Goal: Information Seeking & Learning: Learn about a topic

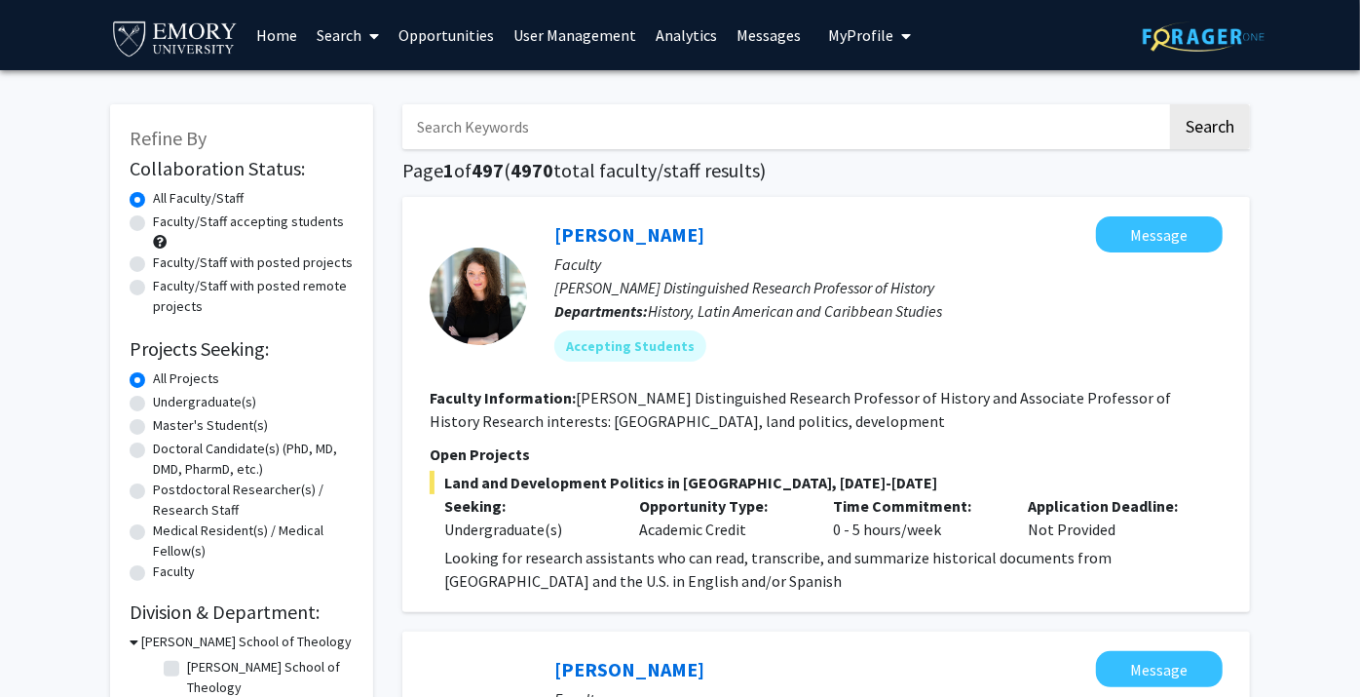
click at [134, 412] on div "Undergraduate(s)" at bounding box center [242, 403] width 224 height 23
click at [153, 400] on label "Undergraduate(s)" at bounding box center [204, 402] width 103 height 20
click at [153, 400] on input "Undergraduate(s)" at bounding box center [159, 398] width 13 height 13
radio input "true"
click at [153, 375] on label "All Projects" at bounding box center [186, 378] width 66 height 20
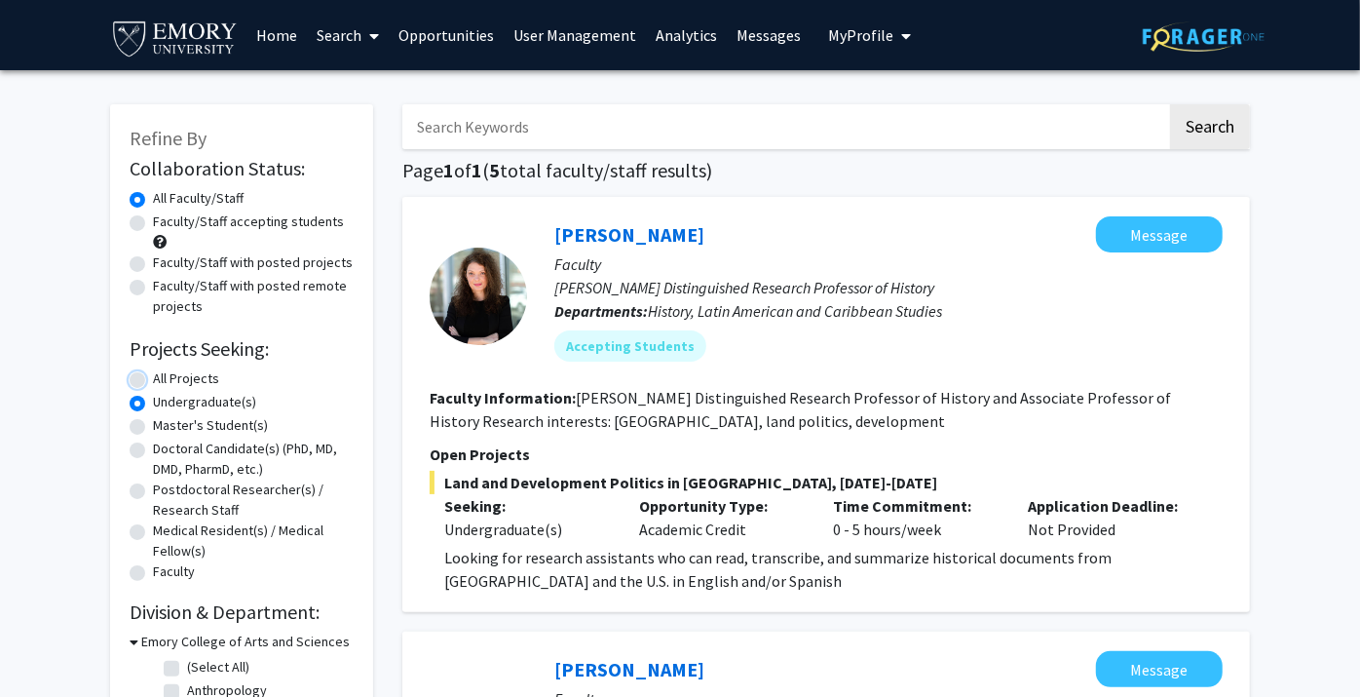
click at [153, 375] on input "All Projects" at bounding box center [159, 374] width 13 height 13
radio input "true"
click at [500, 134] on input "Search Keywords" at bounding box center [784, 126] width 765 height 45
click at [1170, 104] on button "Search" at bounding box center [1210, 126] width 80 height 45
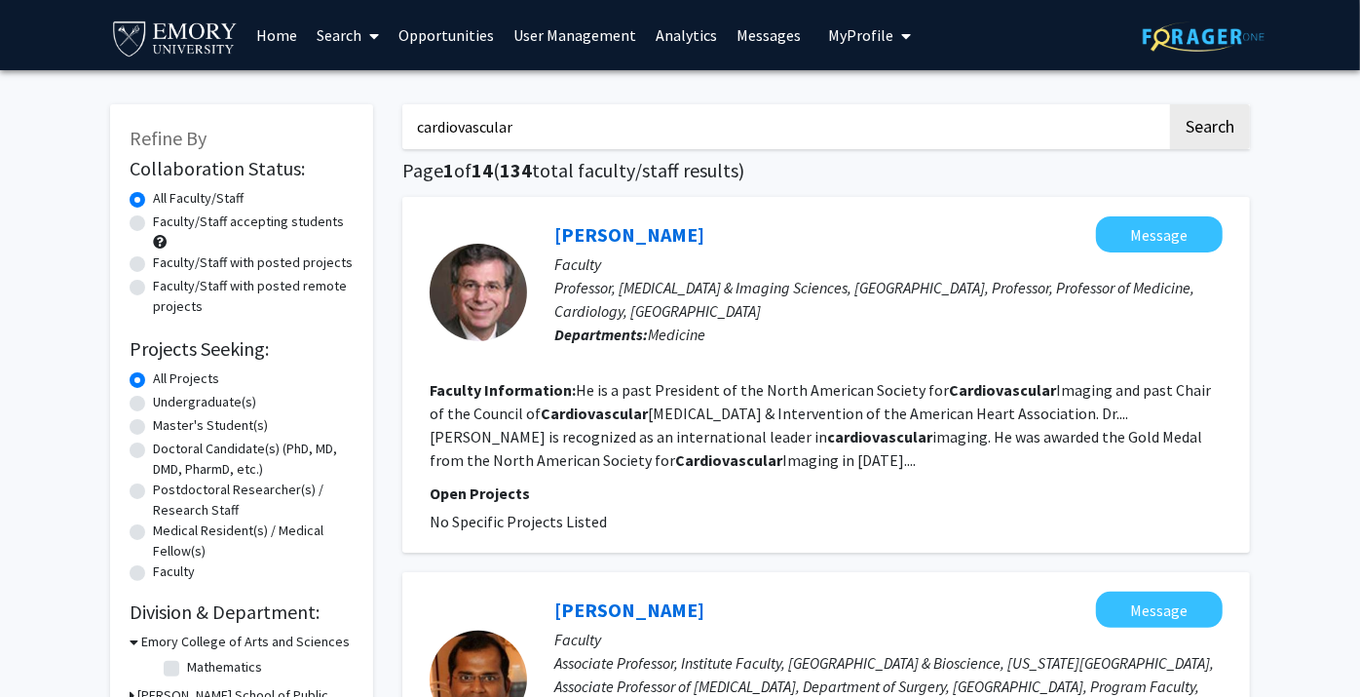
drag, startPoint x: 540, startPoint y: 129, endPoint x: 250, endPoint y: 105, distance: 290.3
click at [1170, 104] on button "Search" at bounding box center [1210, 126] width 80 height 45
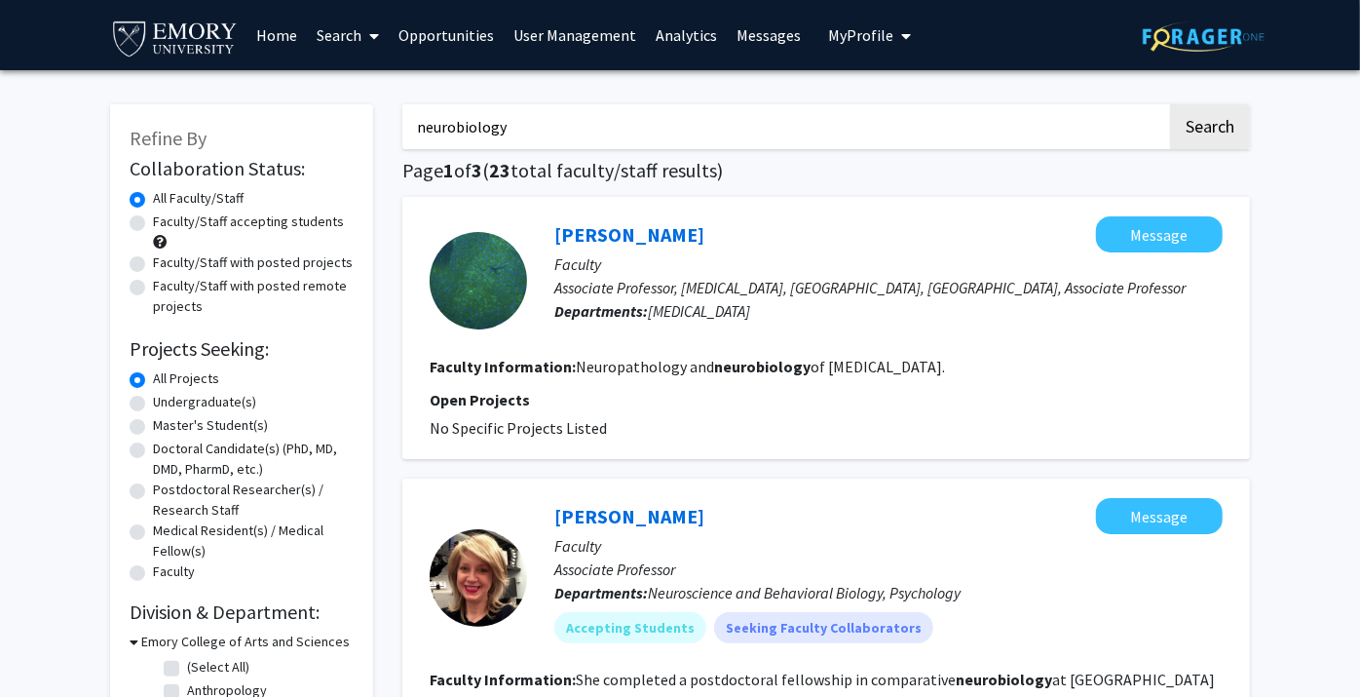
click at [548, 125] on input "neurobiology" at bounding box center [784, 126] width 765 height 45
click at [1170, 104] on button "Search" at bounding box center [1210, 126] width 80 height 45
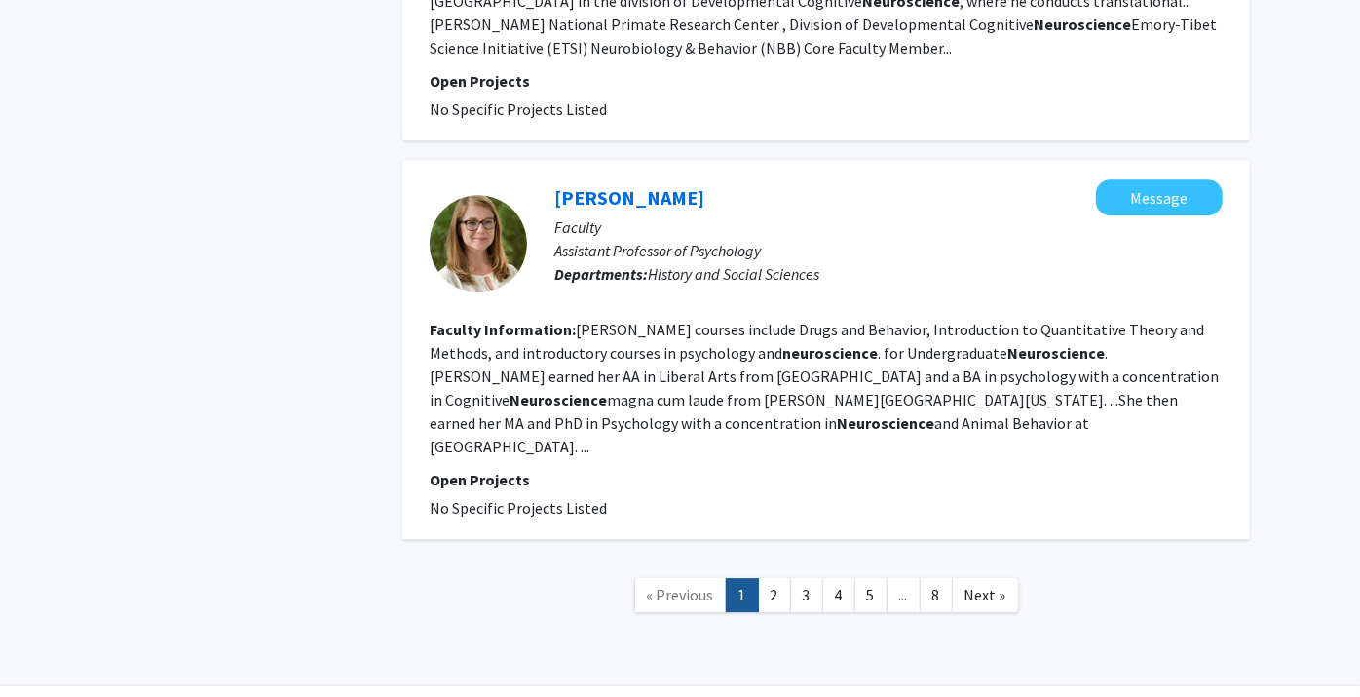
scroll to position [3500, 0]
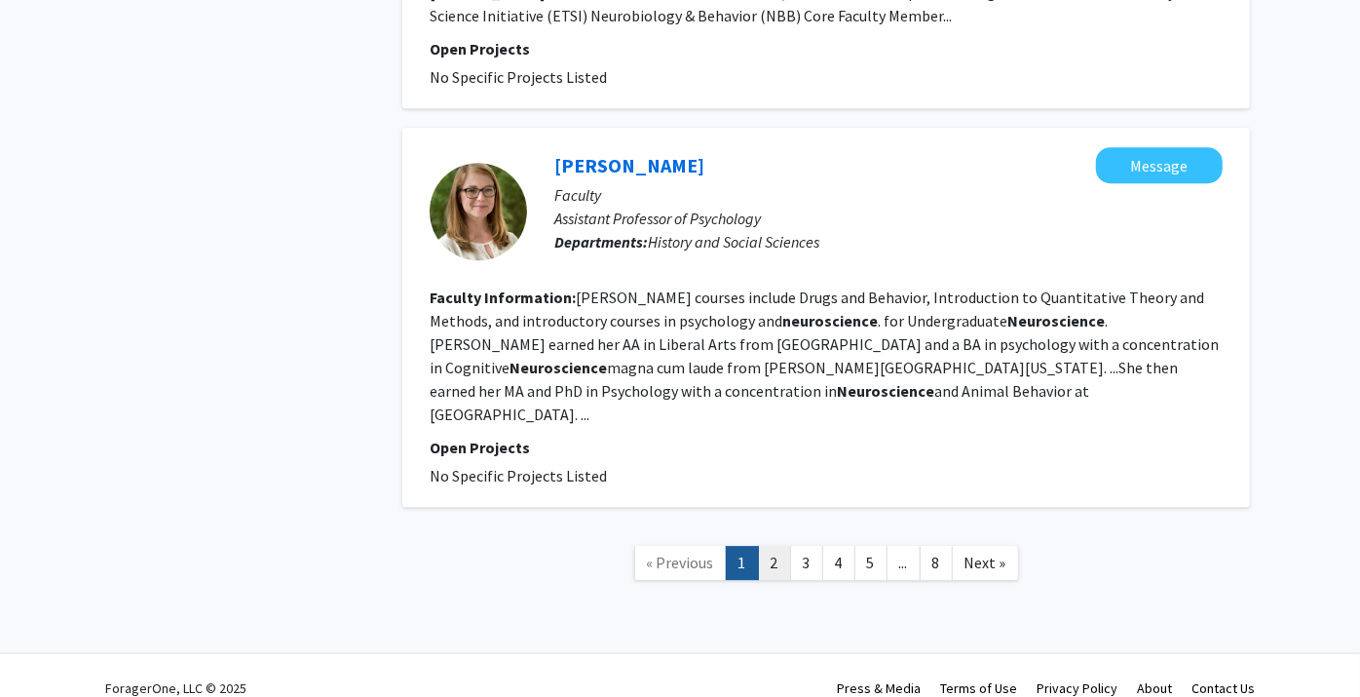
click at [781, 546] on link "2" at bounding box center [774, 563] width 33 height 34
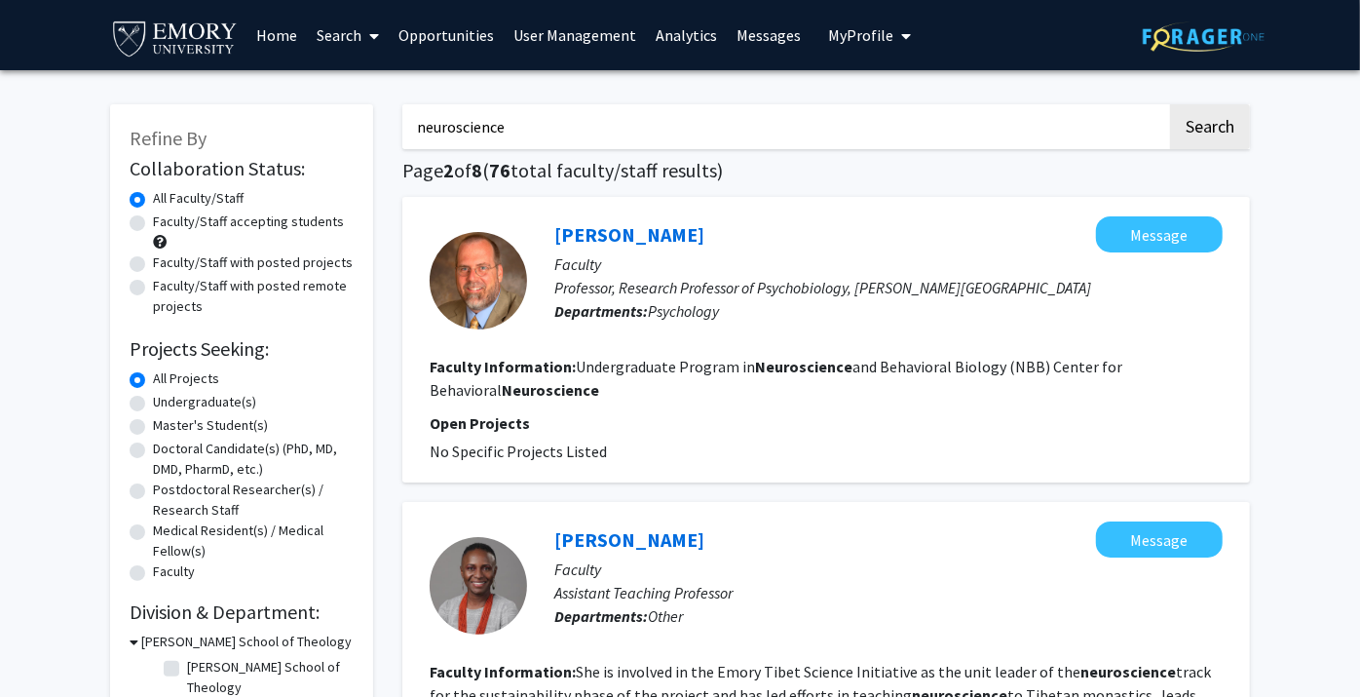
drag, startPoint x: 524, startPoint y: 125, endPoint x: 290, endPoint y: 99, distance: 235.2
click at [1170, 104] on button "Search" at bounding box center [1210, 126] width 80 height 45
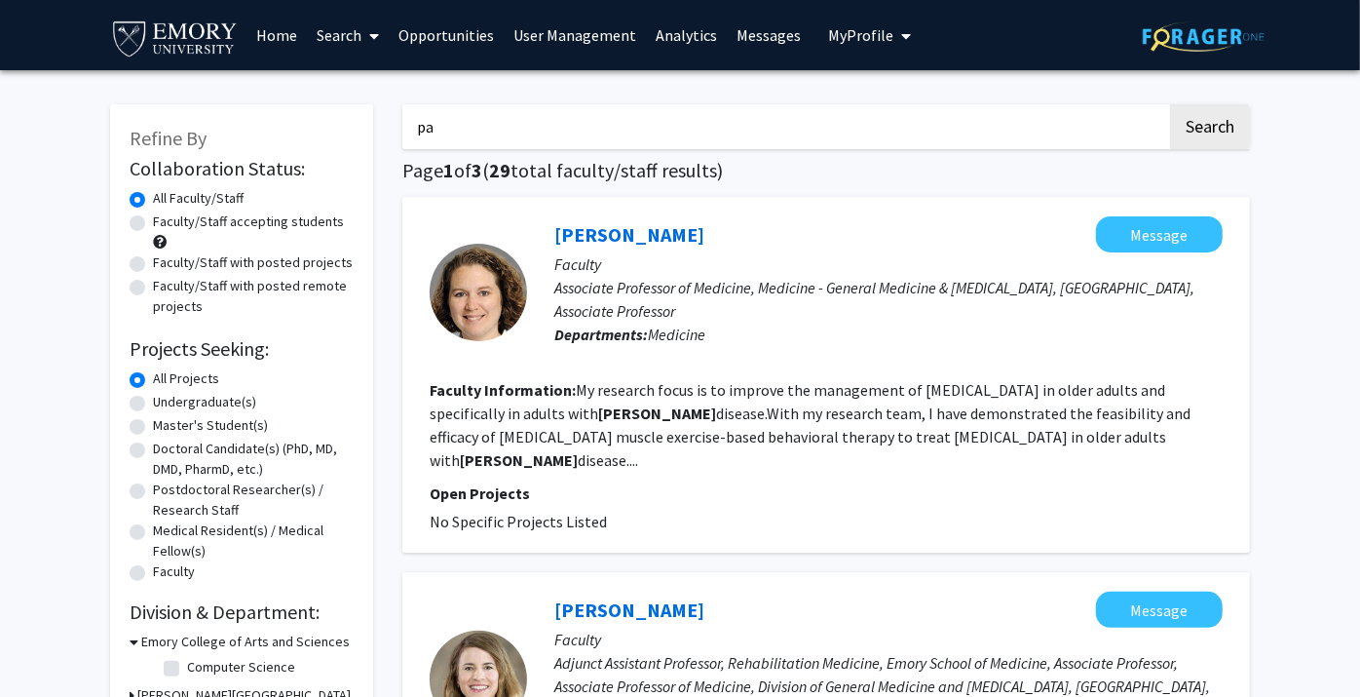
type input "p"
type input "cybersecurity"
click at [1170, 104] on button "Search" at bounding box center [1210, 126] width 80 height 45
